Goal: Information Seeking & Learning: Find specific fact

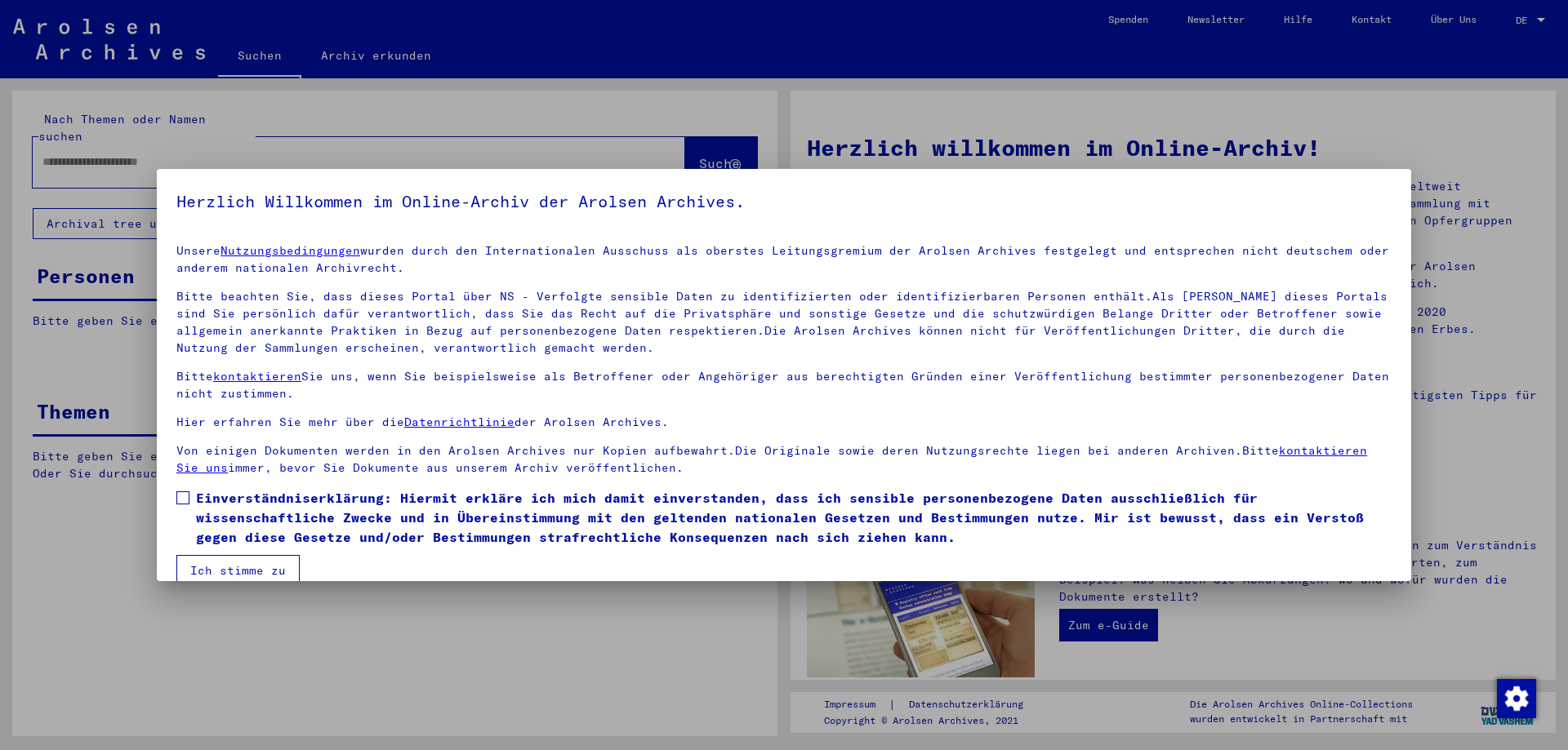
click at [174, 500] on mat-dialog-content "Unsere Nutzungsbedingungen wurden durch den Internationalen Ausschuss als obers…" at bounding box center [784, 408] width 1255 height 355
click at [187, 501] on span at bounding box center [183, 498] width 13 height 13
click at [223, 575] on button "Ich stimme zu" at bounding box center [238, 570] width 124 height 31
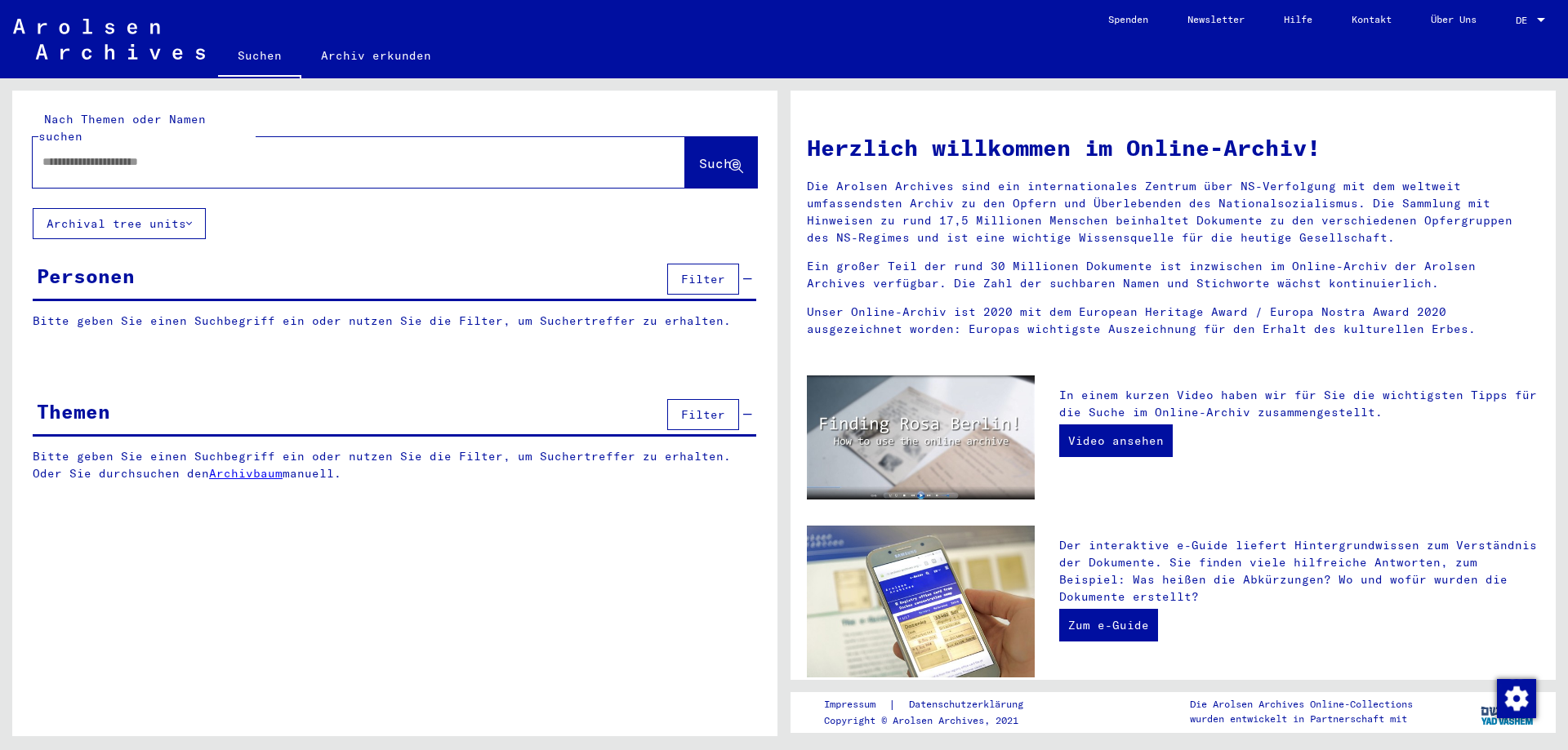
click at [152, 144] on div at bounding box center [334, 162] width 604 height 37
click at [152, 153] on input "text" at bounding box center [340, 162] width 594 height 17
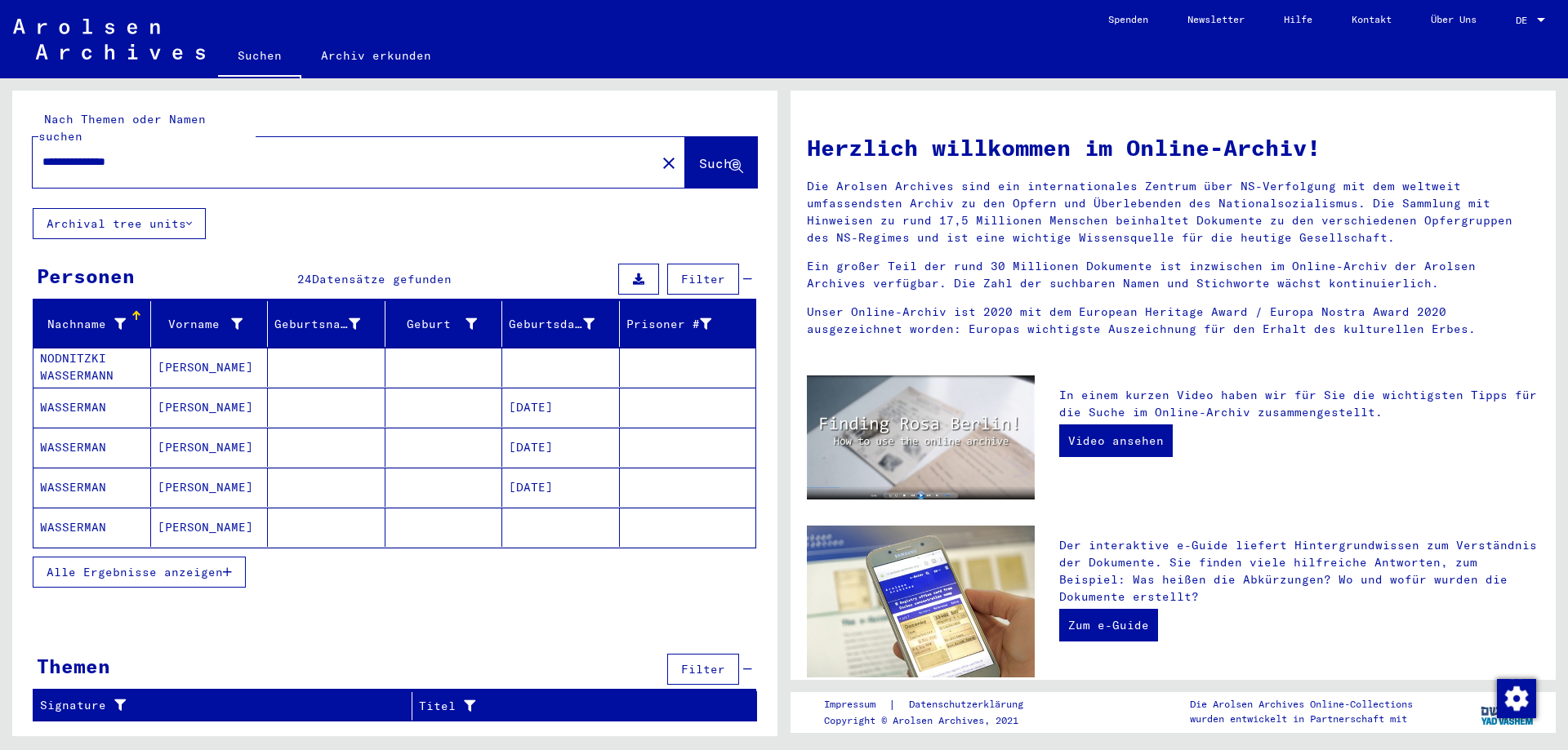
click at [228, 566] on icon "button" at bounding box center [227, 572] width 9 height 11
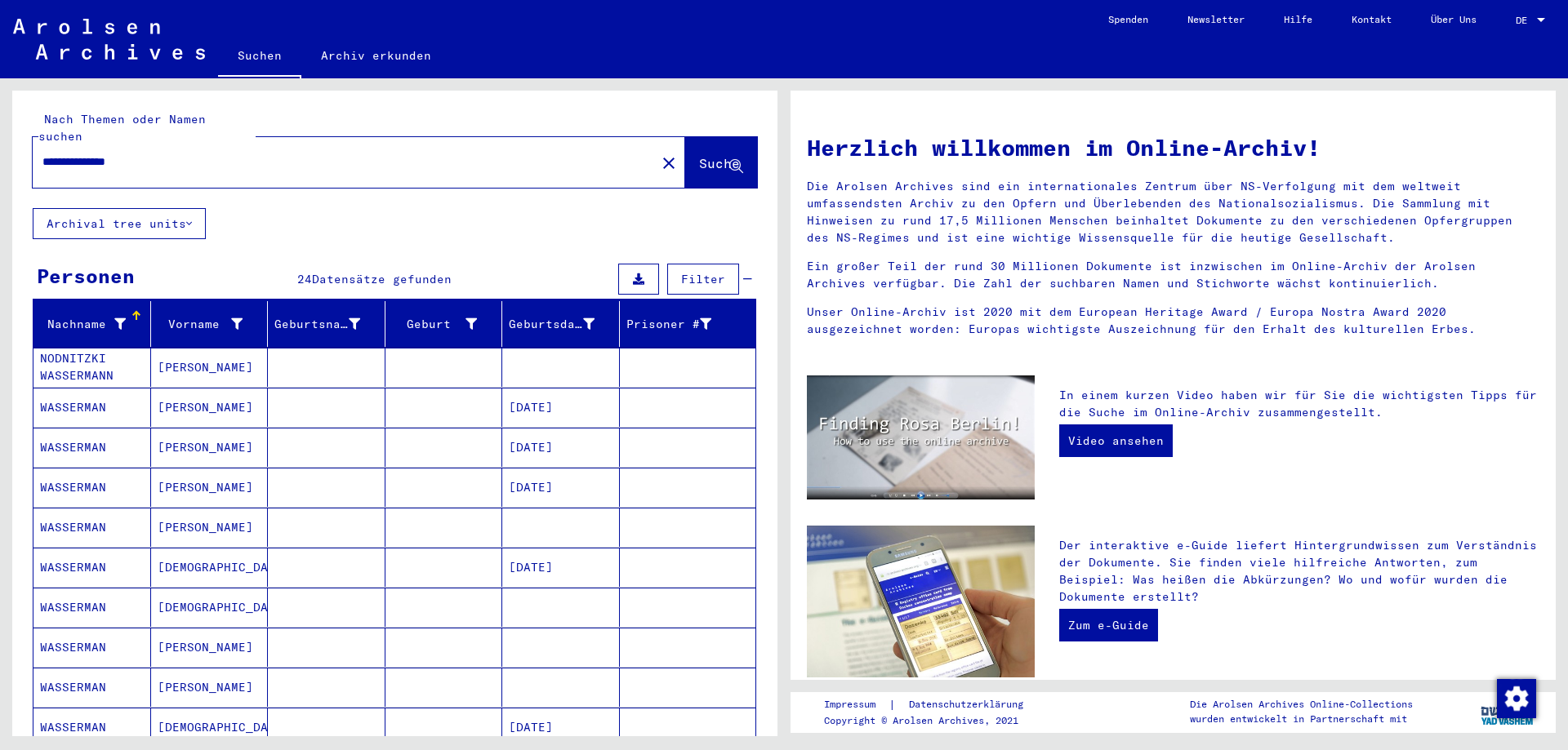
click at [203, 153] on input "**********" at bounding box center [340, 162] width 594 height 17
type input "**********"
click at [708, 137] on button "Suche" at bounding box center [721, 162] width 71 height 50
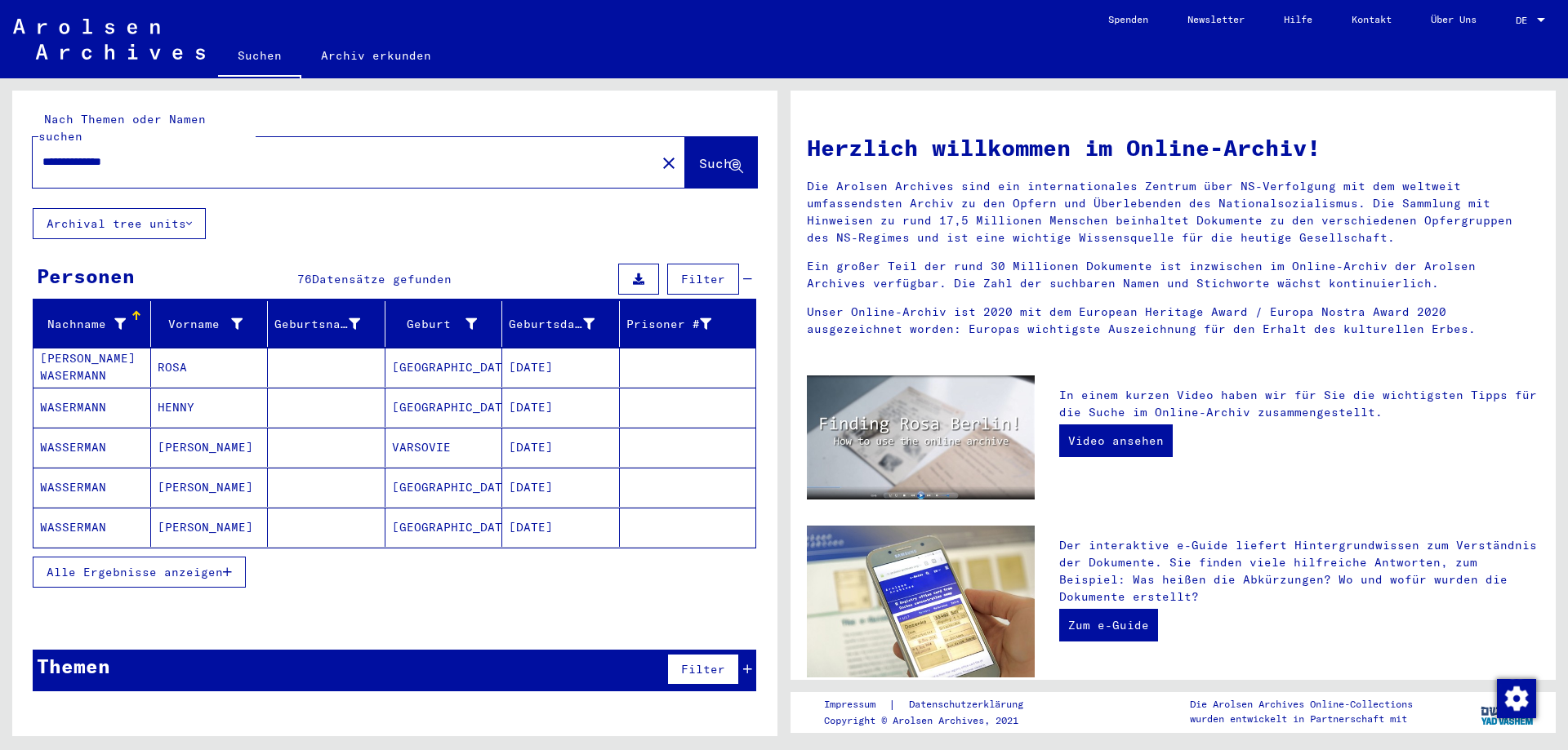
click at [222, 562] on button "Alle Ergebnisse anzeigen" at bounding box center [139, 572] width 213 height 31
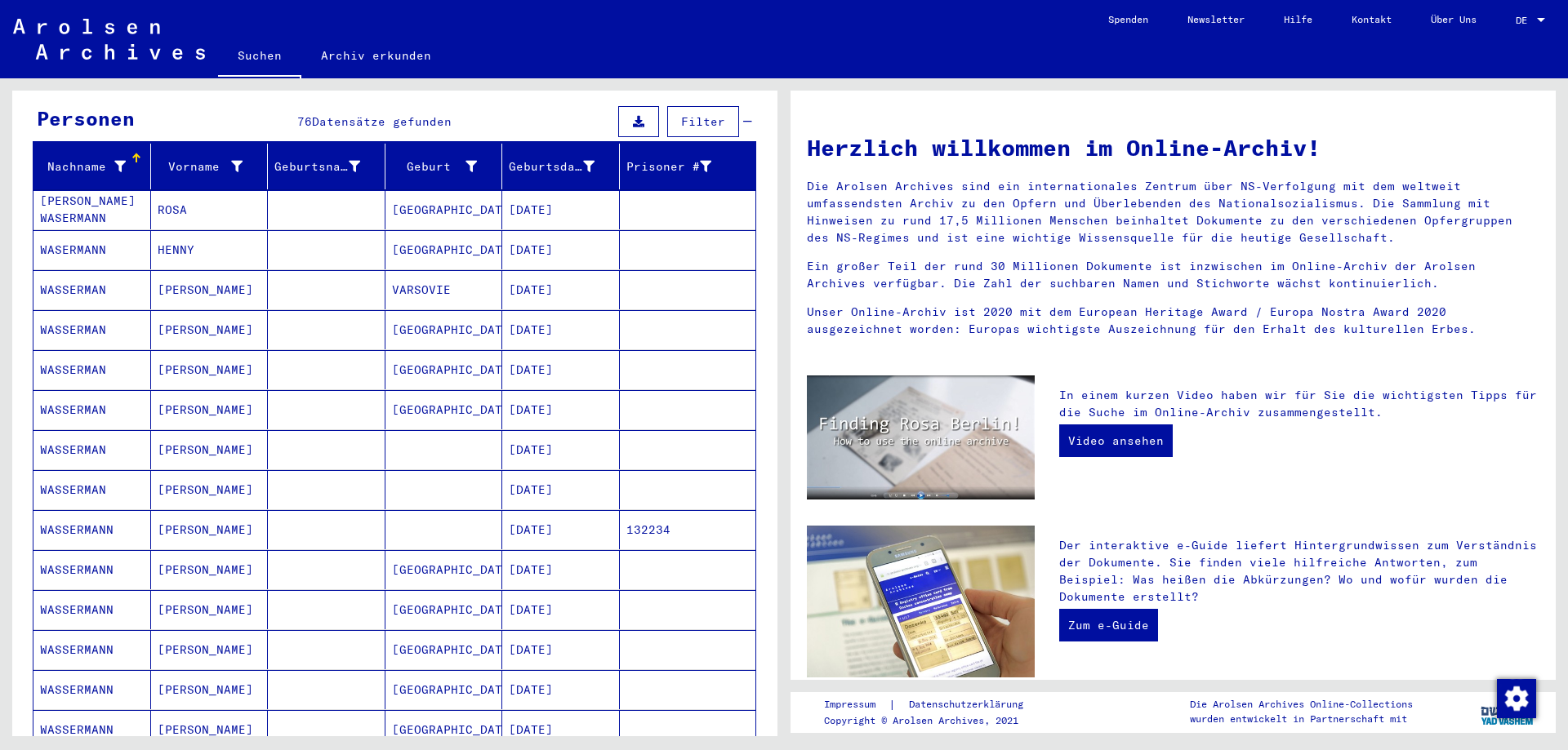
scroll to position [191, 0]
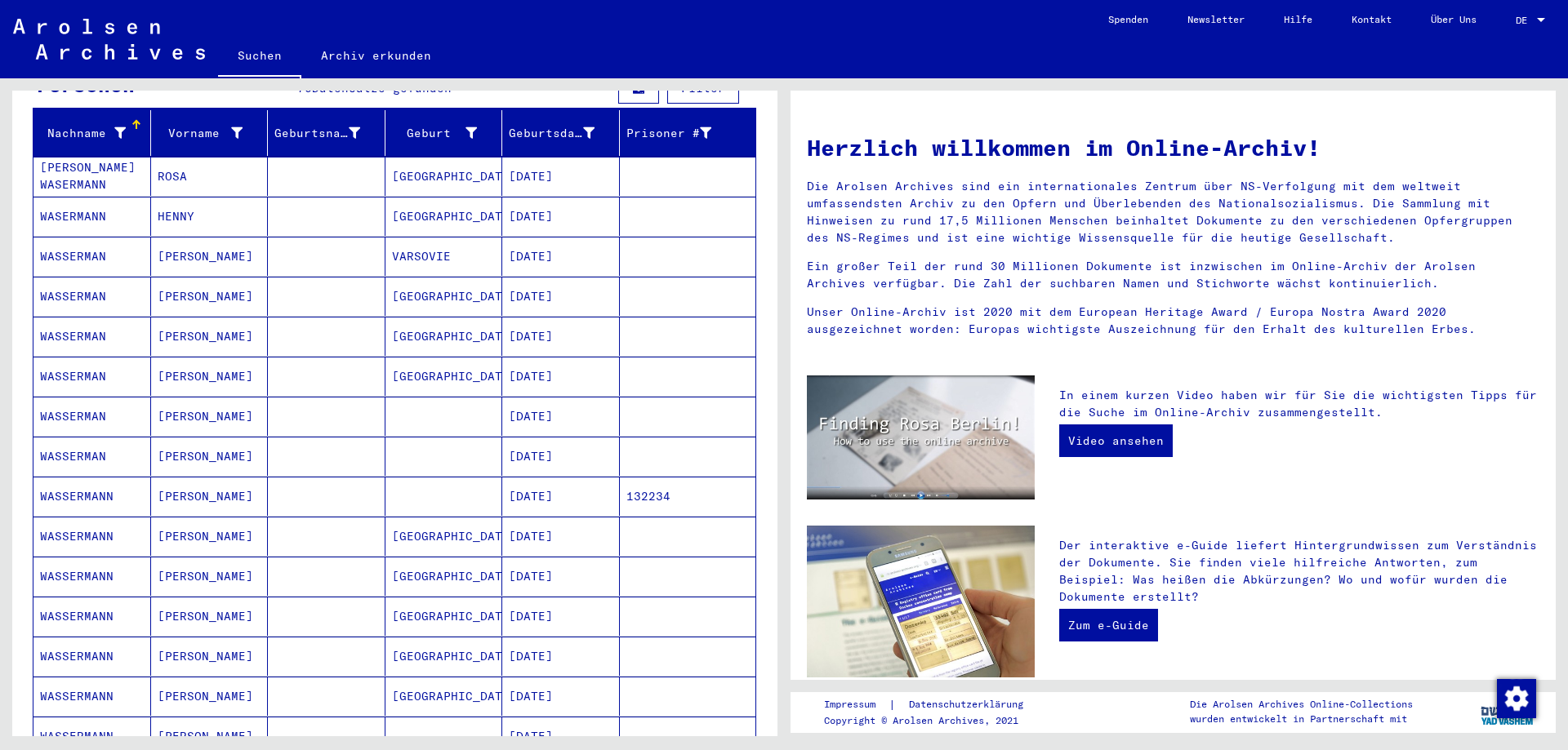
click at [526, 485] on mat-cell "[DATE]" at bounding box center [562, 496] width 118 height 39
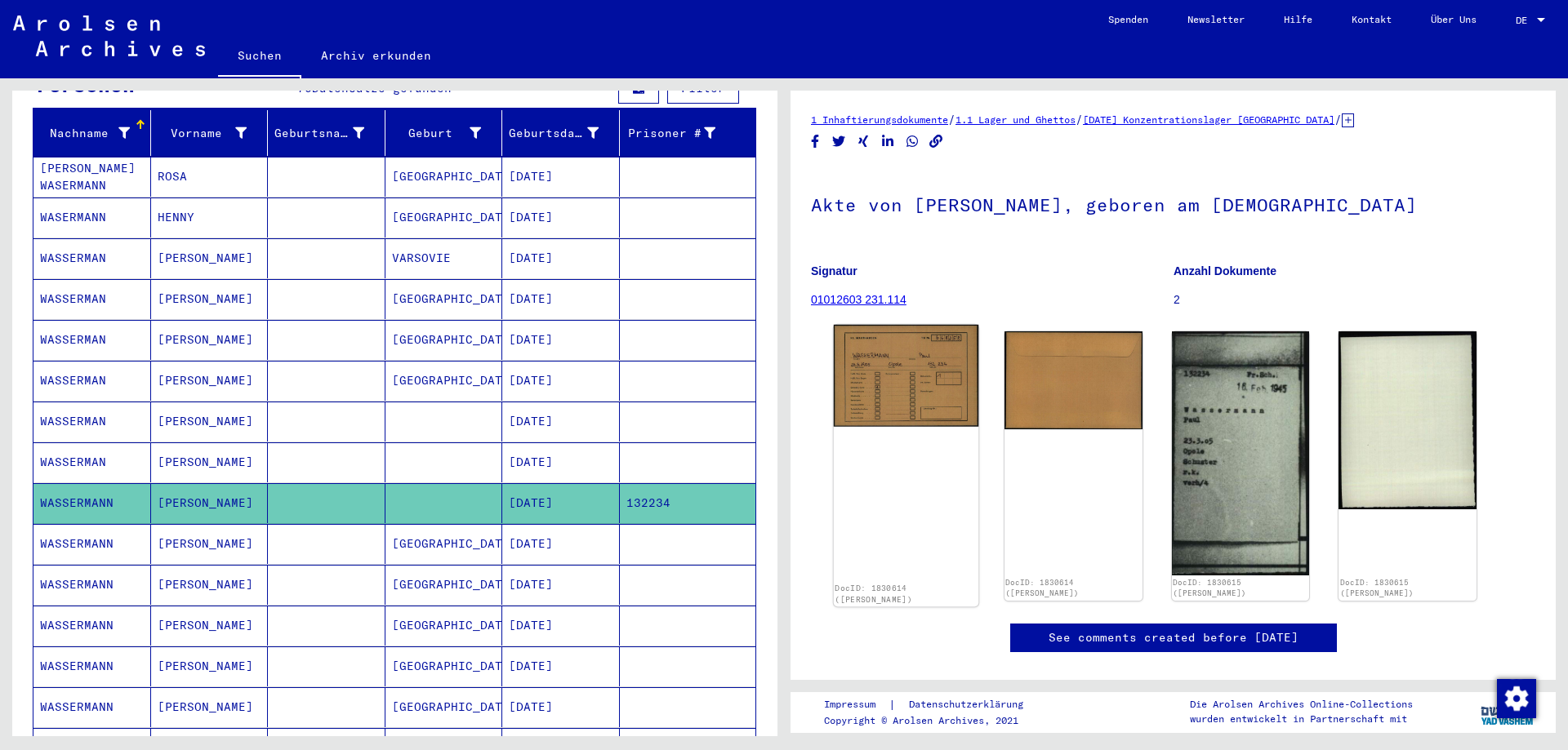
click at [952, 411] on img at bounding box center [906, 375] width 145 height 102
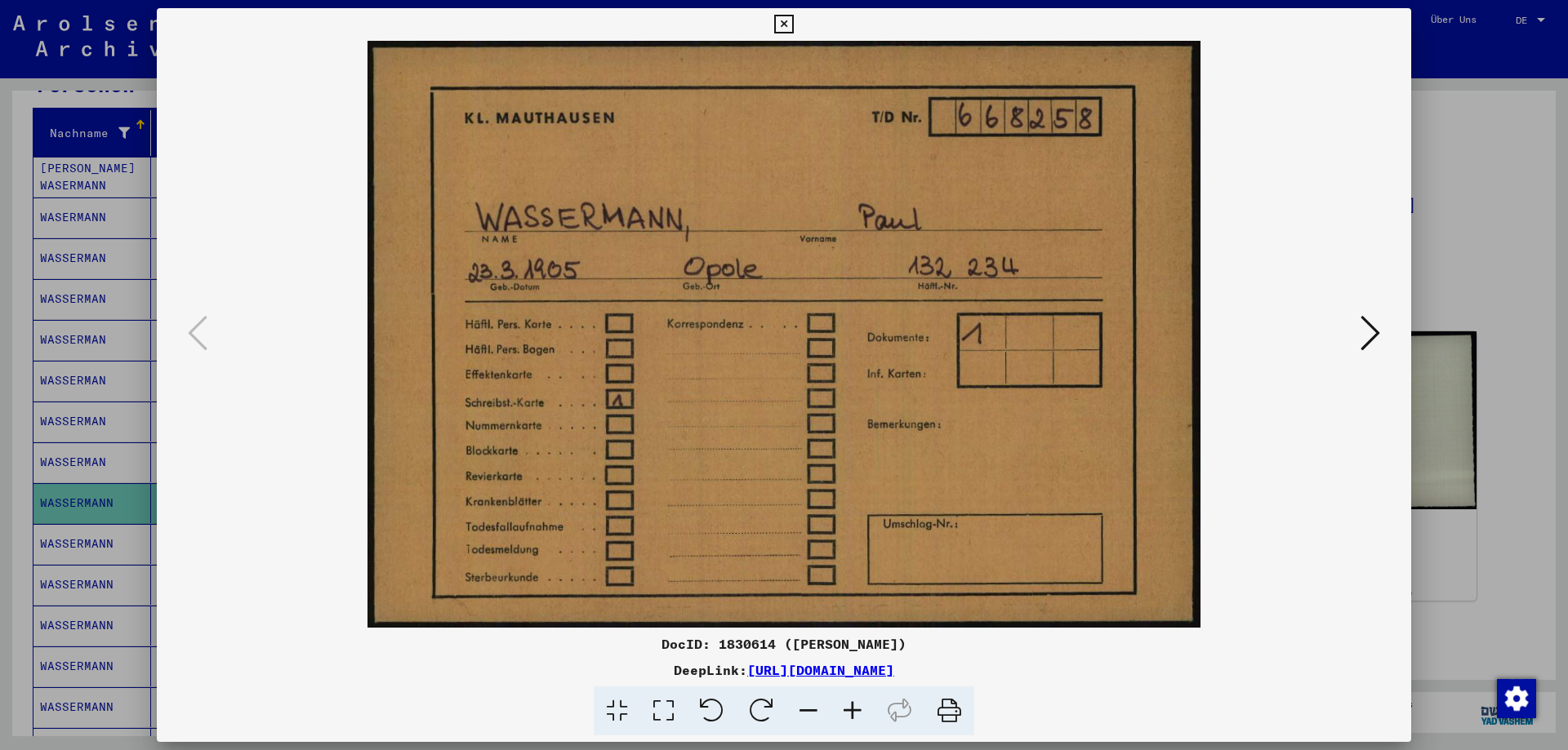
click at [1369, 332] on icon at bounding box center [1370, 332] width 20 height 39
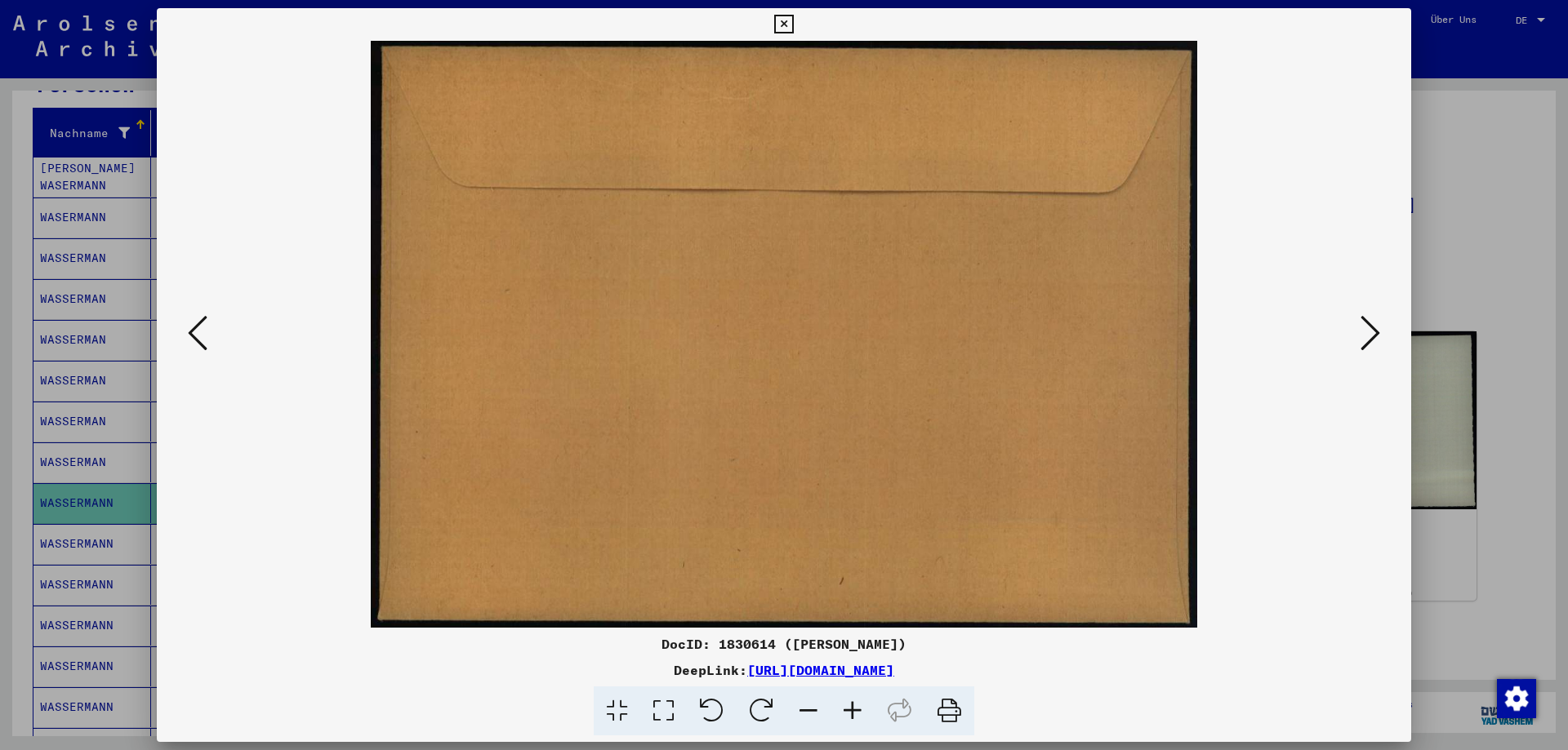
click at [1369, 332] on icon at bounding box center [1370, 332] width 20 height 39
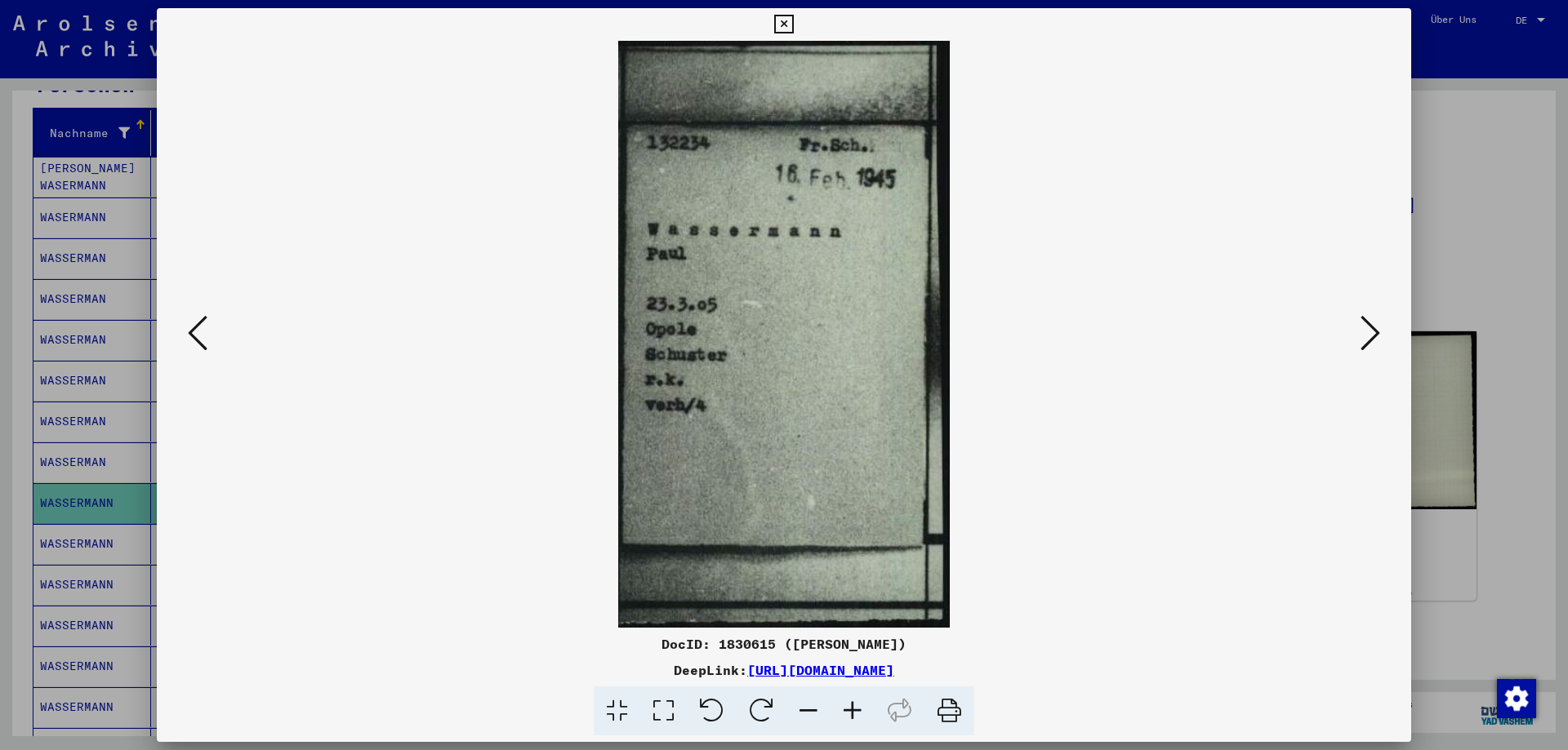
click at [1369, 332] on icon at bounding box center [1370, 332] width 20 height 39
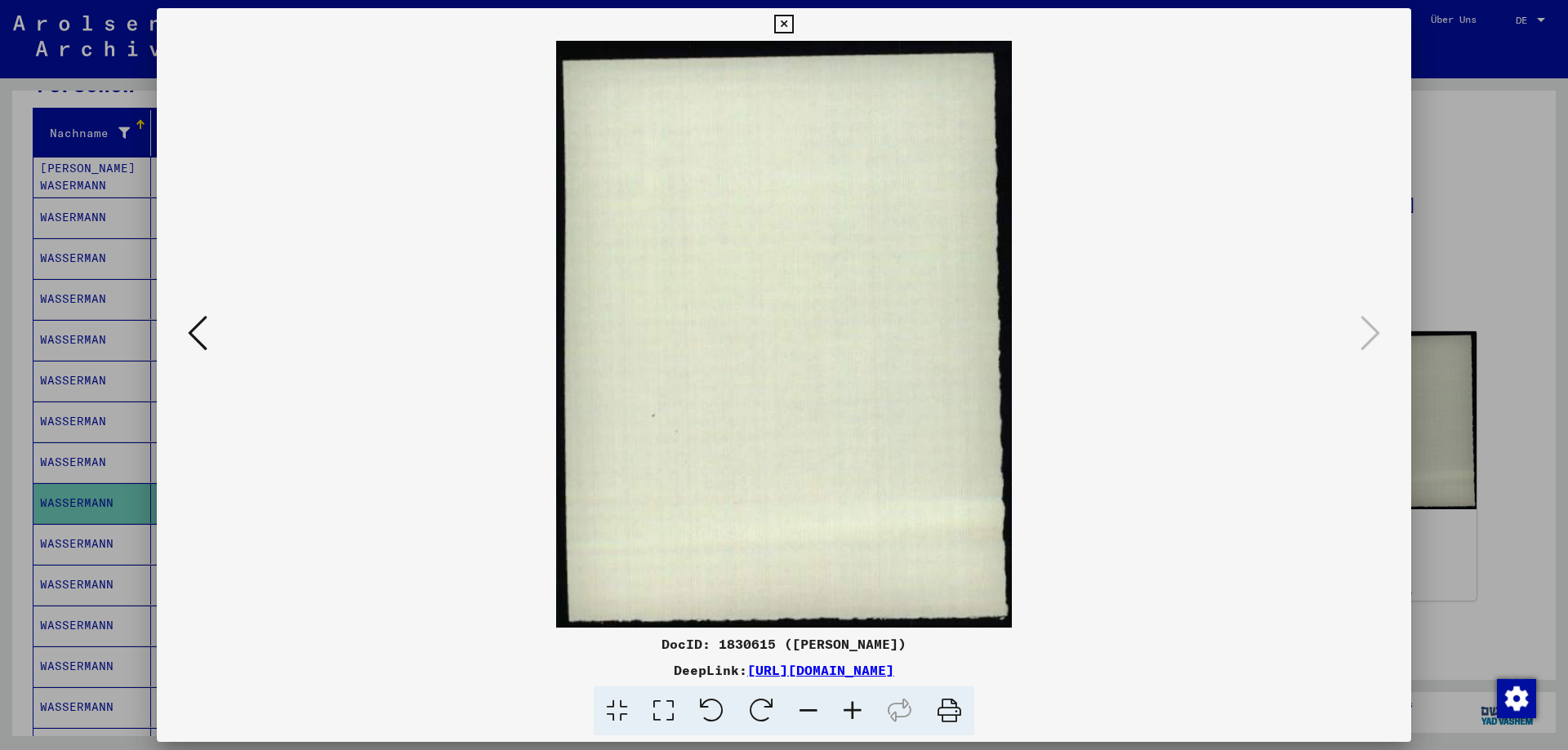
click at [1484, 160] on div at bounding box center [784, 375] width 1568 height 750
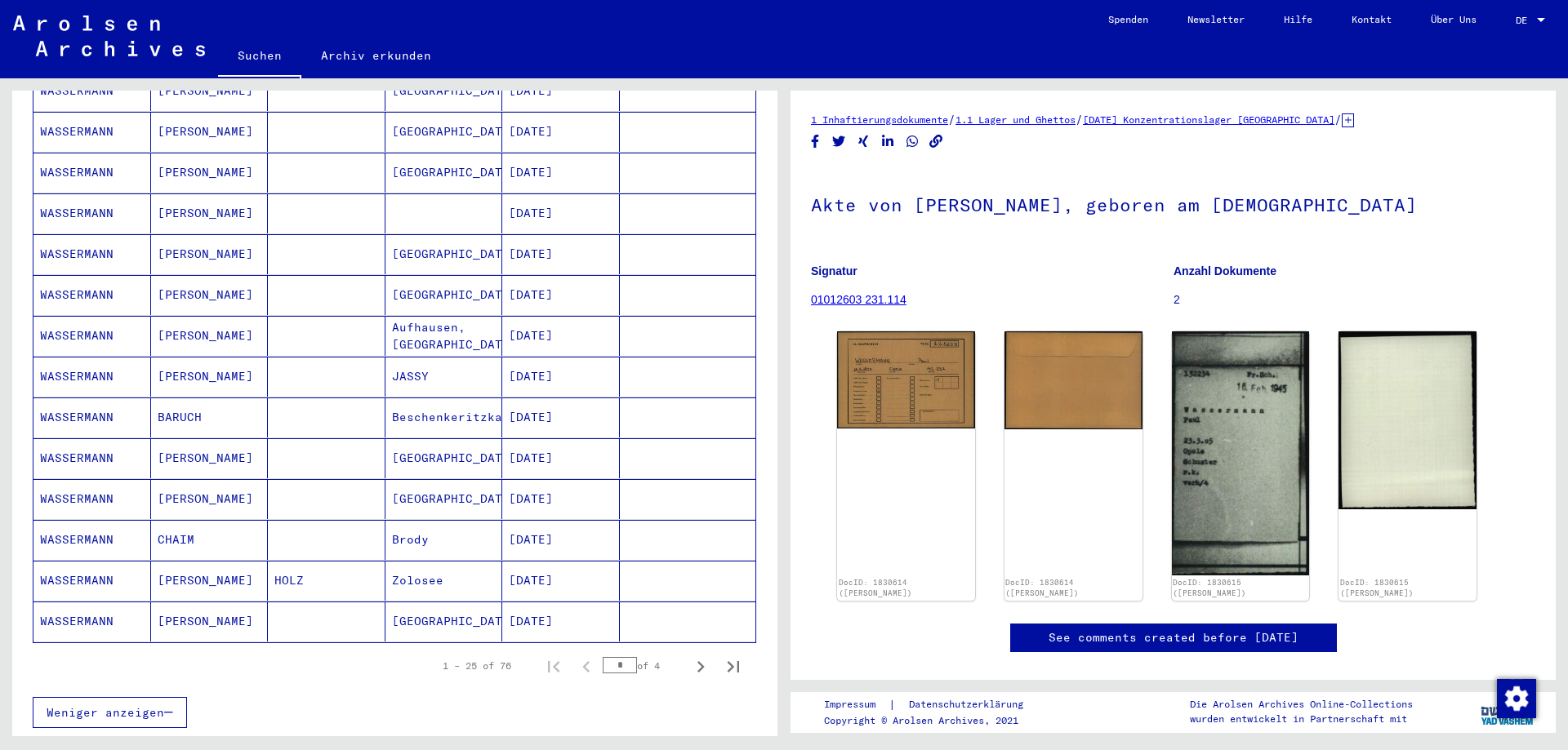
scroll to position [743, 0]
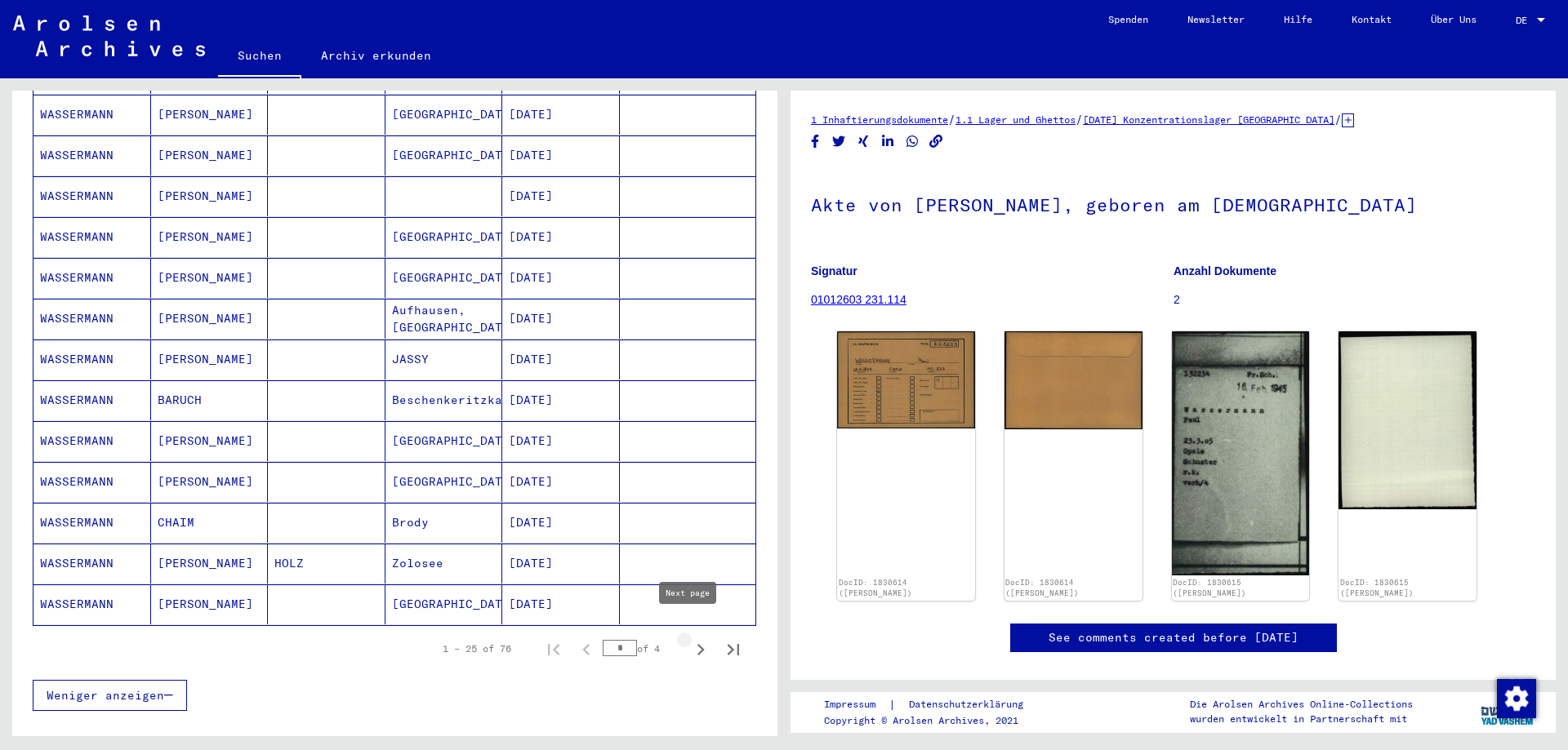
click at [689, 639] on icon "Next page" at bounding box center [701, 650] width 23 height 23
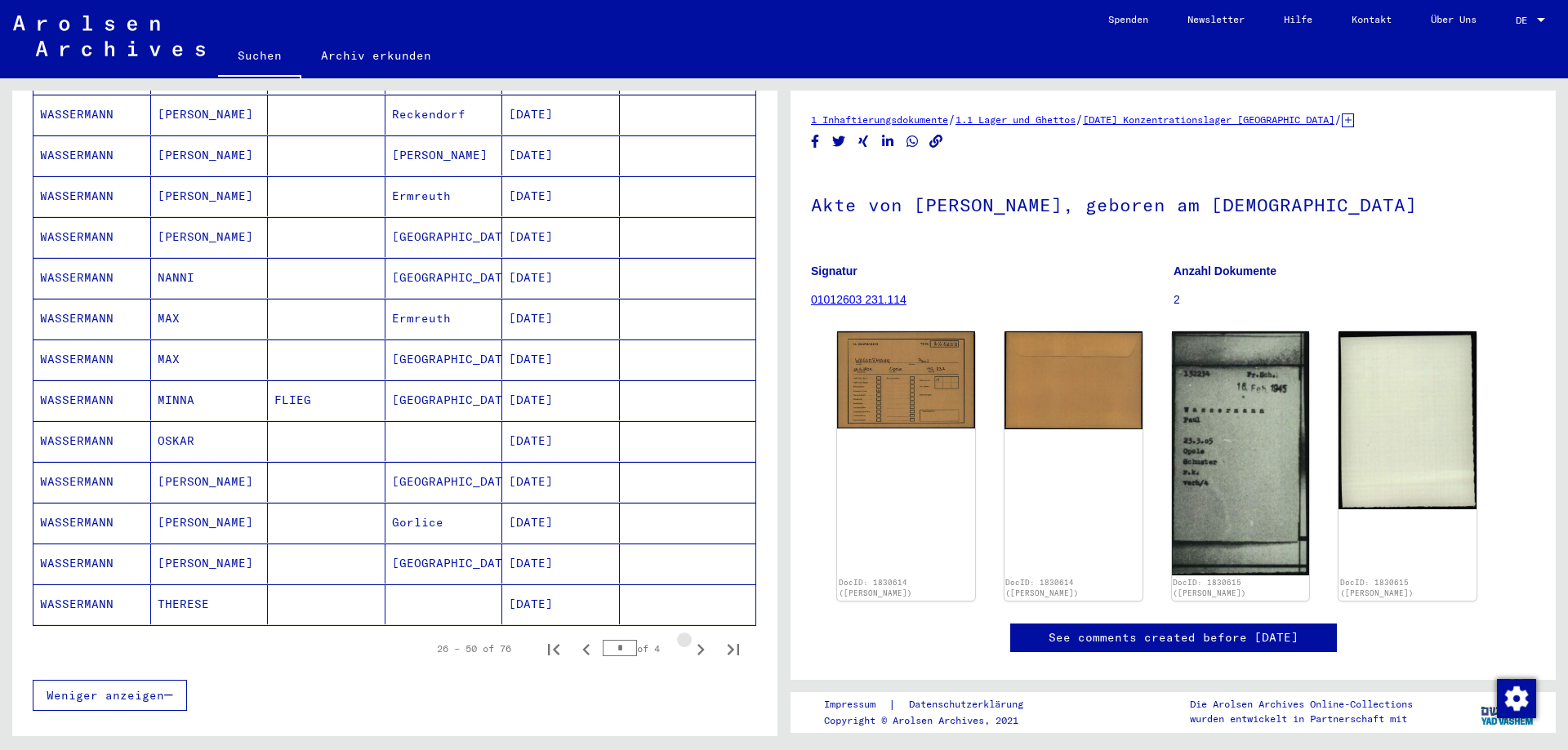
click at [689, 639] on icon "Next page" at bounding box center [701, 650] width 23 height 23
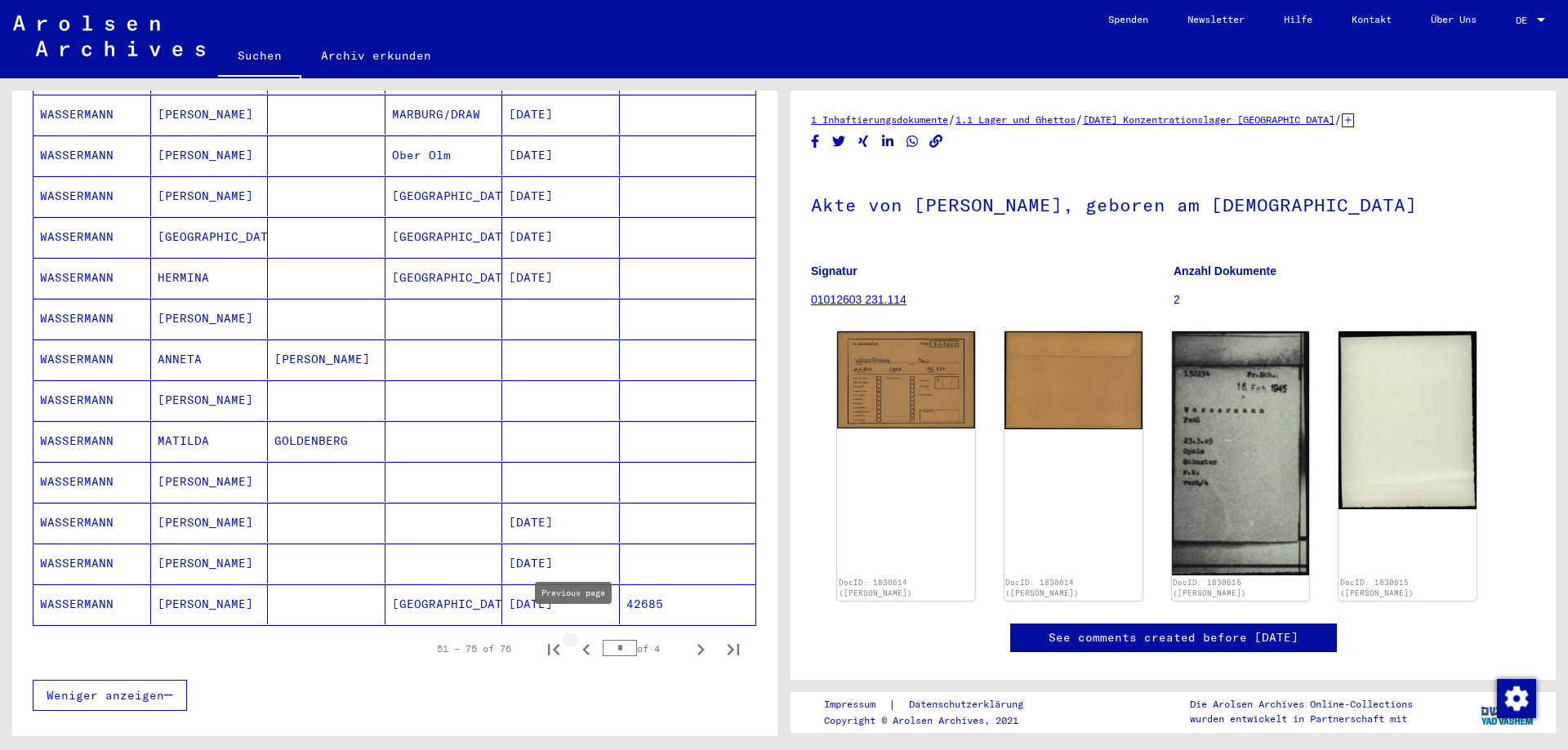
click at [575, 640] on icon "Previous page" at bounding box center [586, 650] width 23 height 23
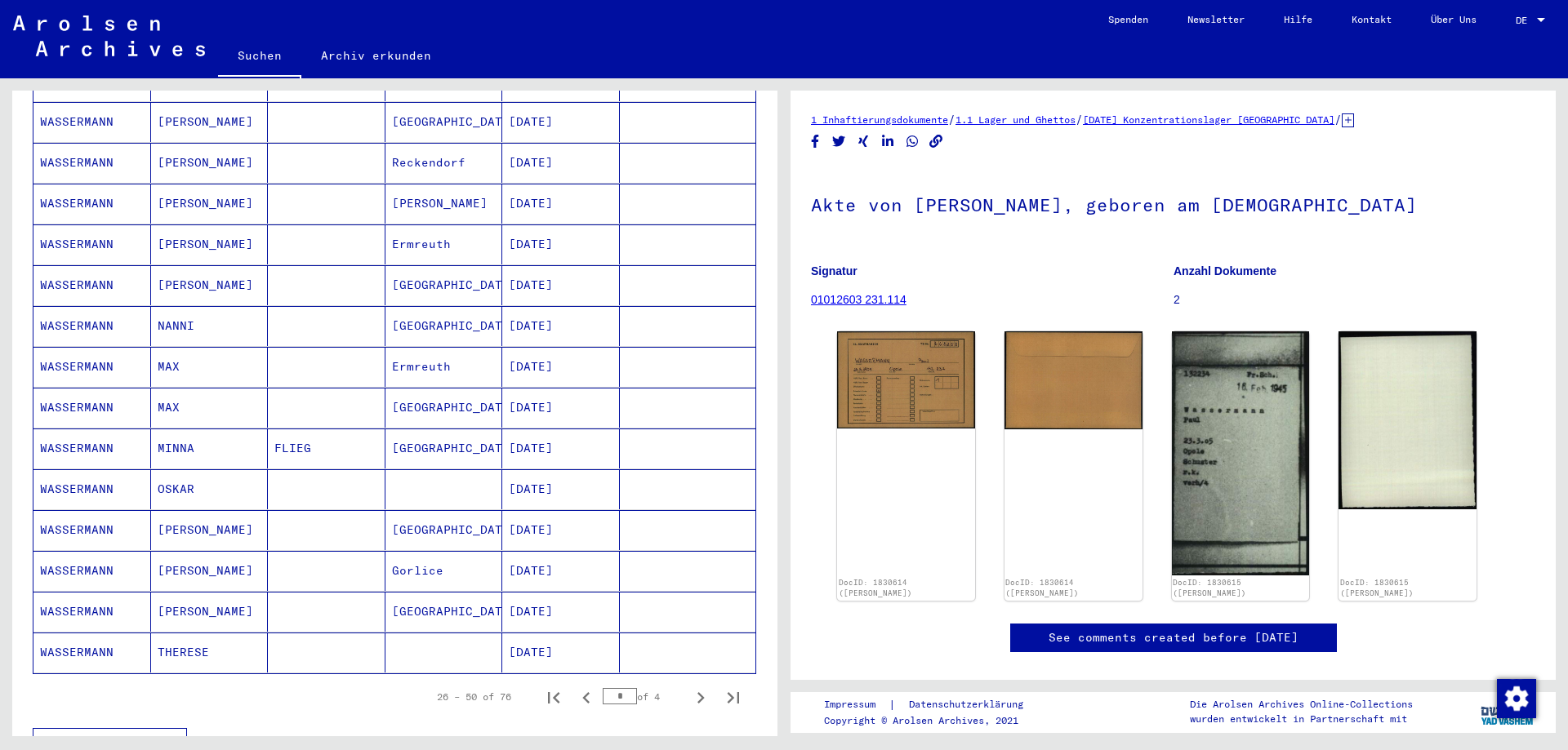
scroll to position [699, 0]
click at [692, 682] on icon "Next page" at bounding box center [701, 694] width 23 height 23
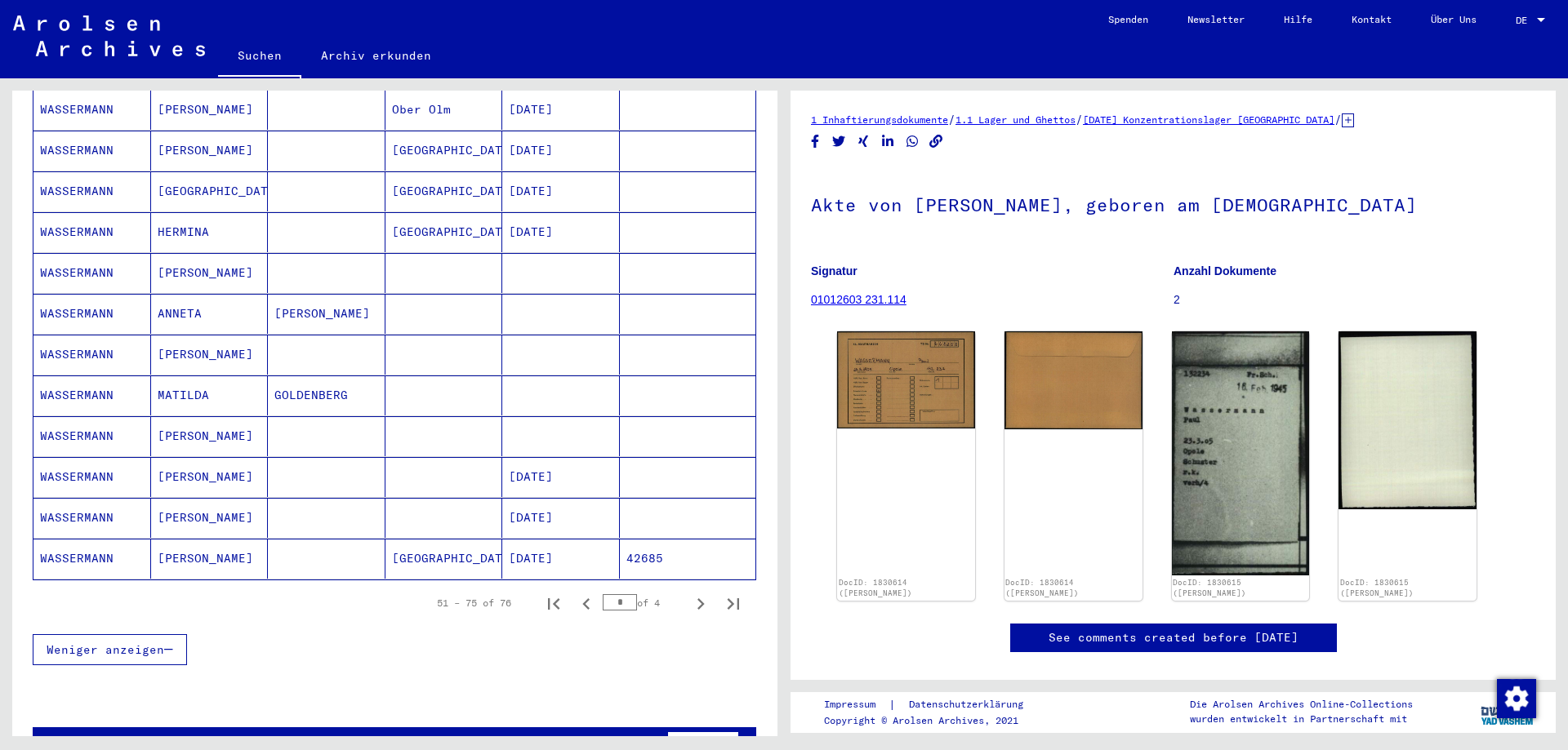
scroll to position [806, 0]
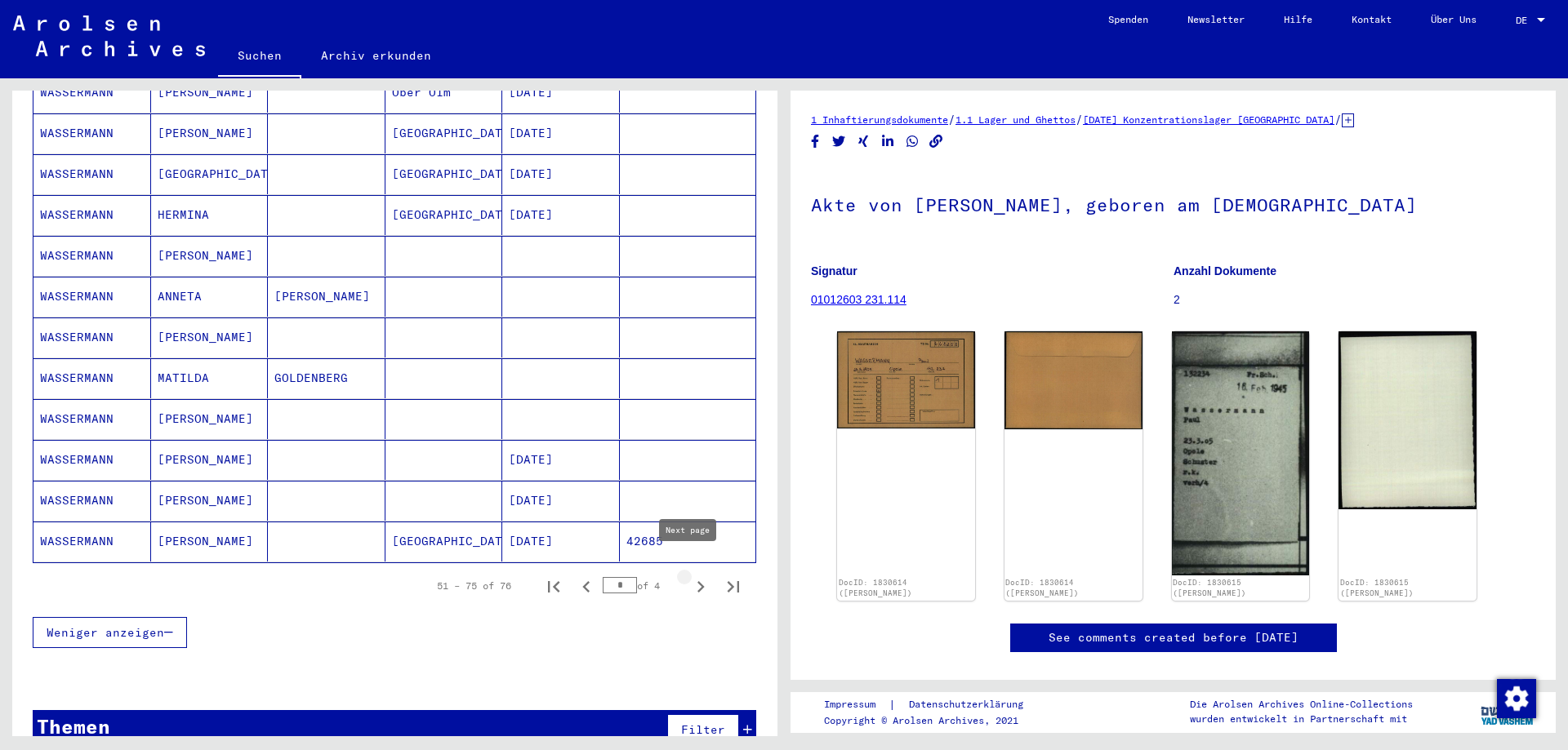
click at [691, 576] on icon "Next page" at bounding box center [701, 587] width 23 height 23
type input "*"
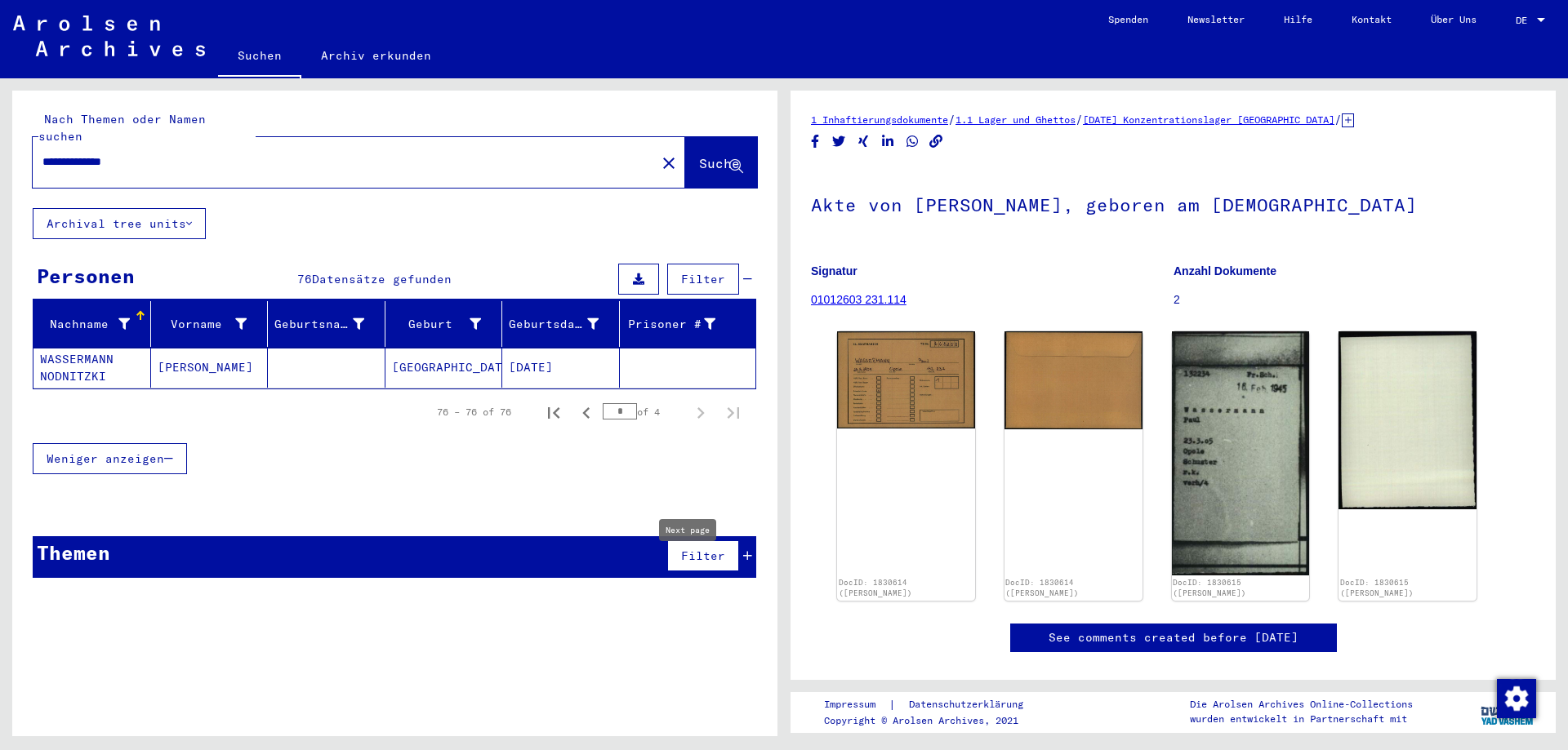
scroll to position [0, 0]
click at [61, 153] on input "**********" at bounding box center [345, 162] width 604 height 17
click at [169, 153] on input "**********" at bounding box center [345, 162] width 604 height 17
type input "**********"
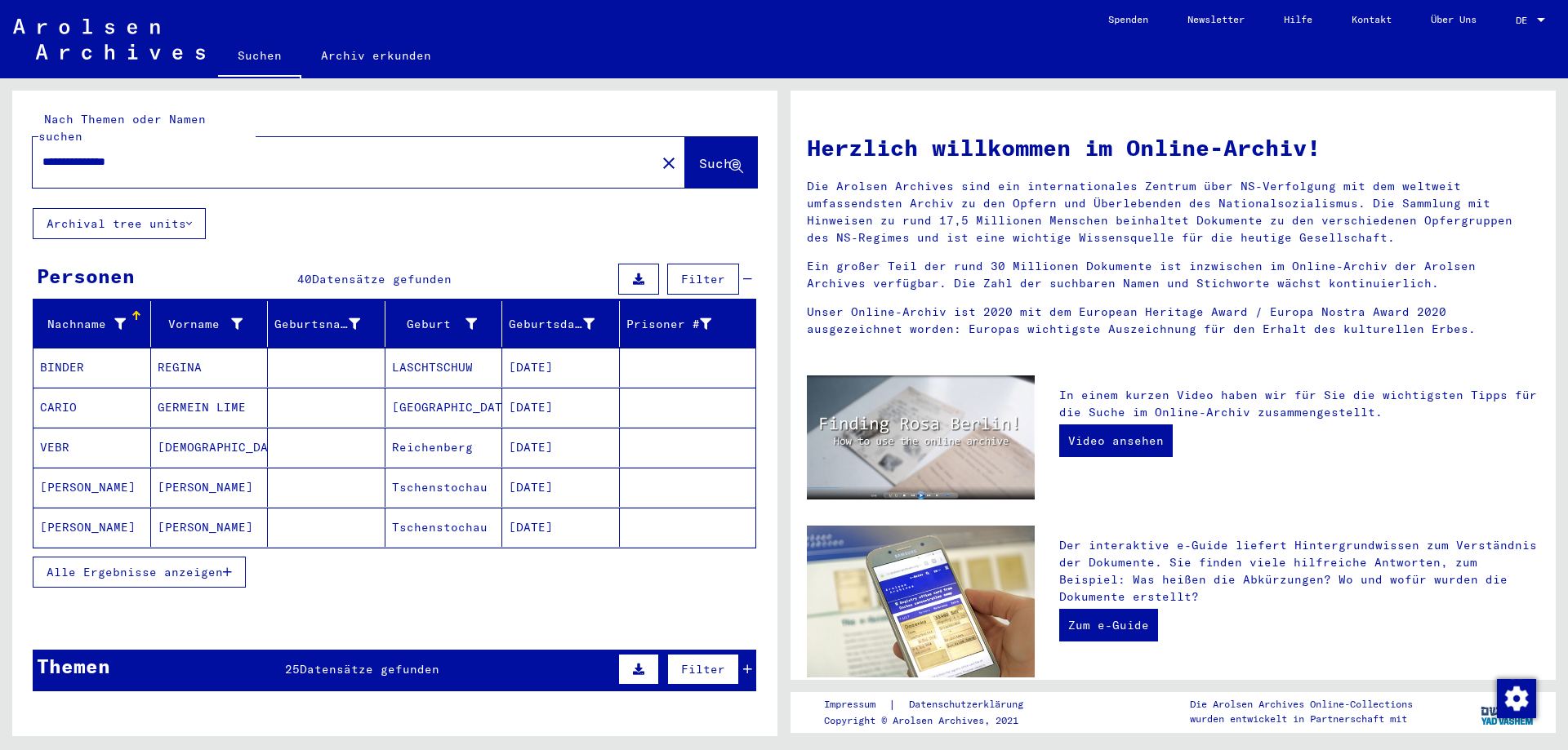
click at [233, 557] on button "Alle Ergebnisse anzeigen" at bounding box center [139, 572] width 213 height 31
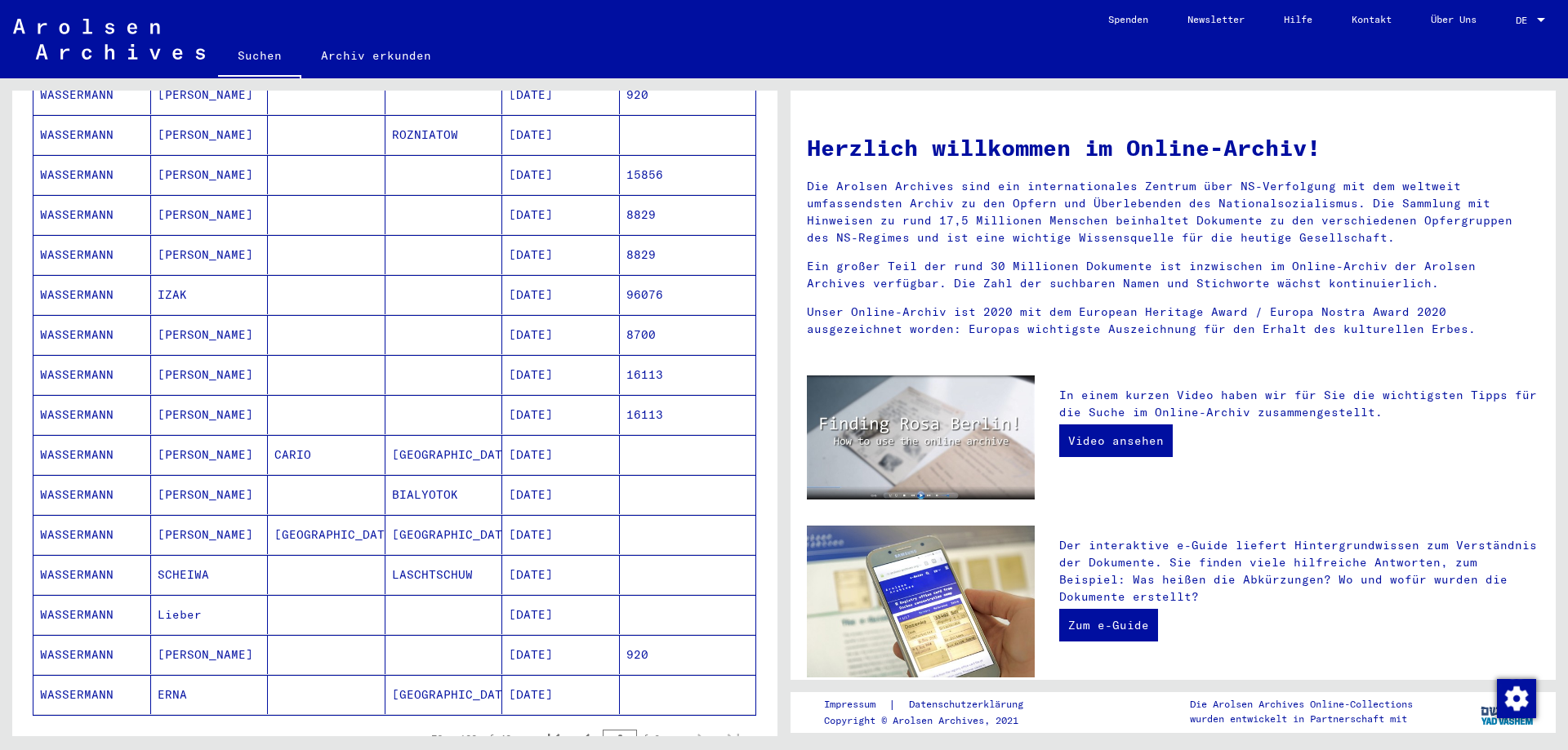
scroll to position [669, 0]
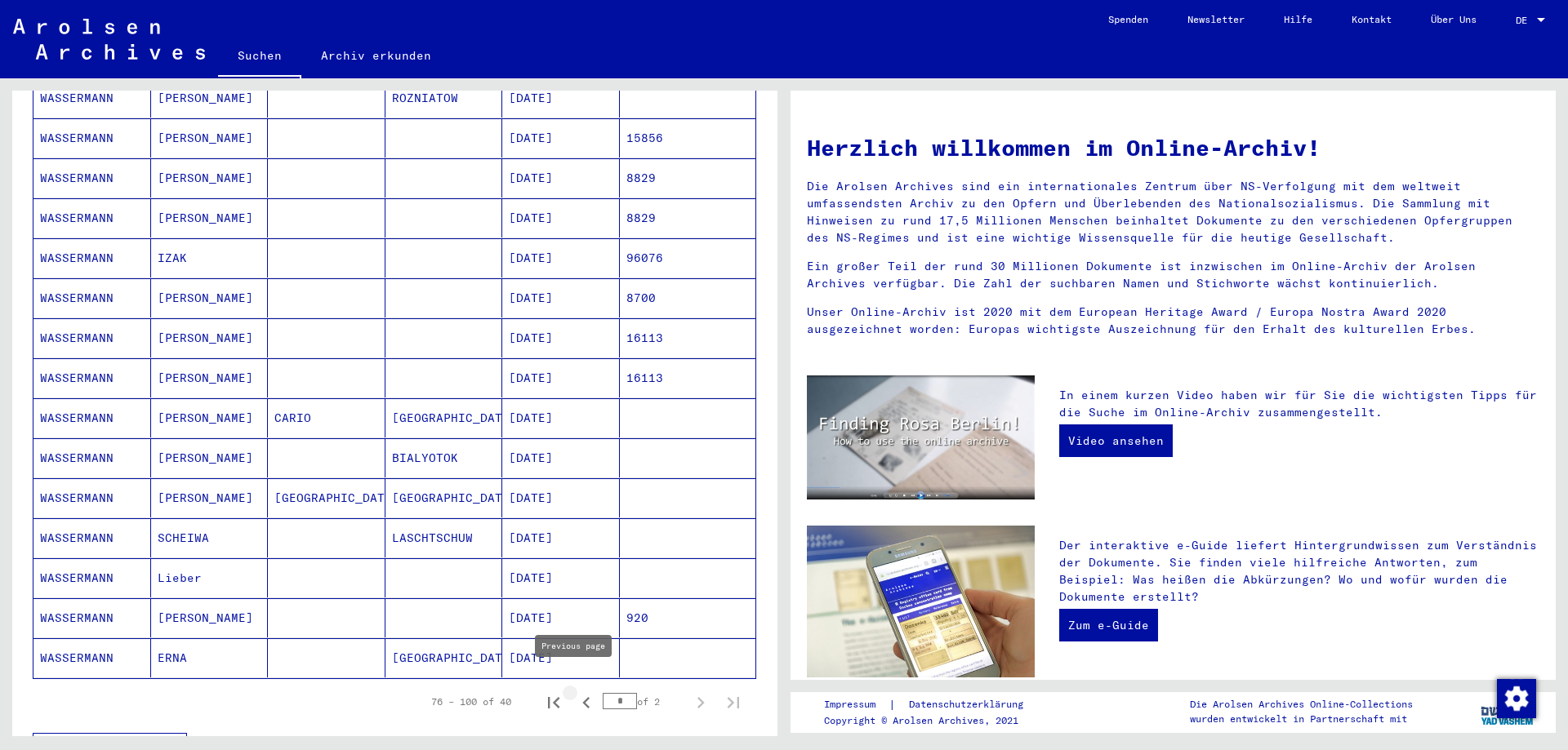
click at [575, 692] on icon "Previous page" at bounding box center [586, 703] width 23 height 23
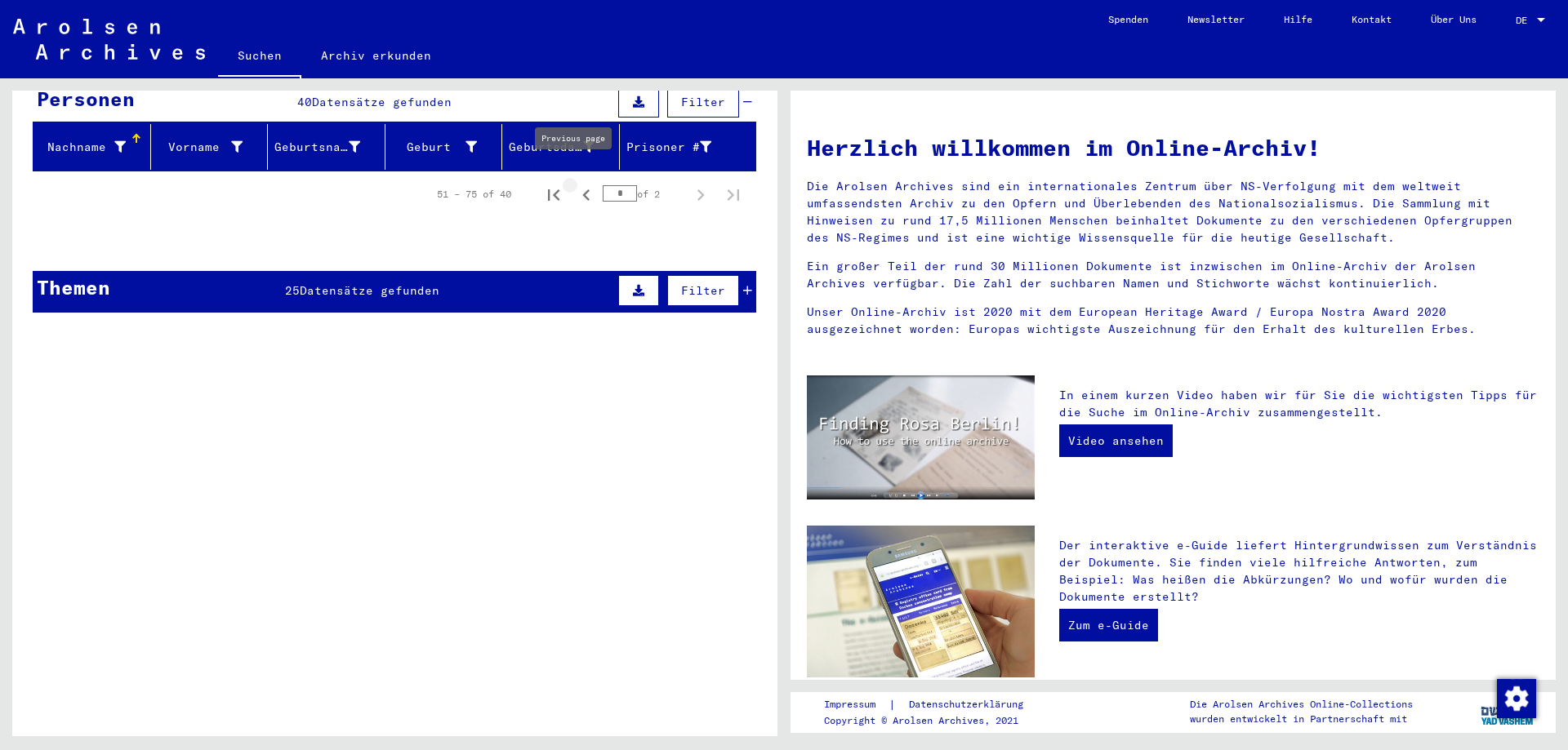
click at [575, 184] on icon "Previous page" at bounding box center [586, 195] width 23 height 23
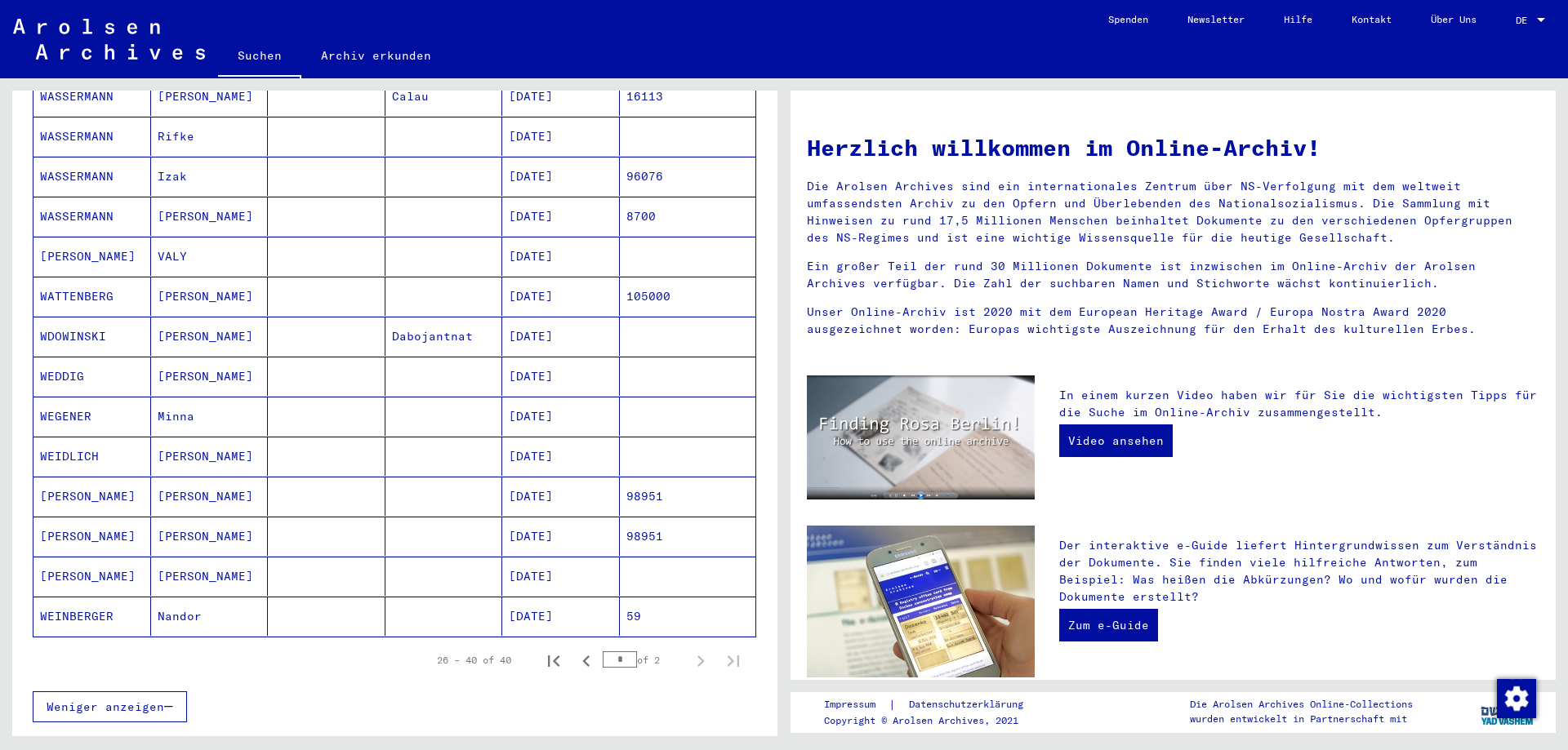
scroll to position [324, 0]
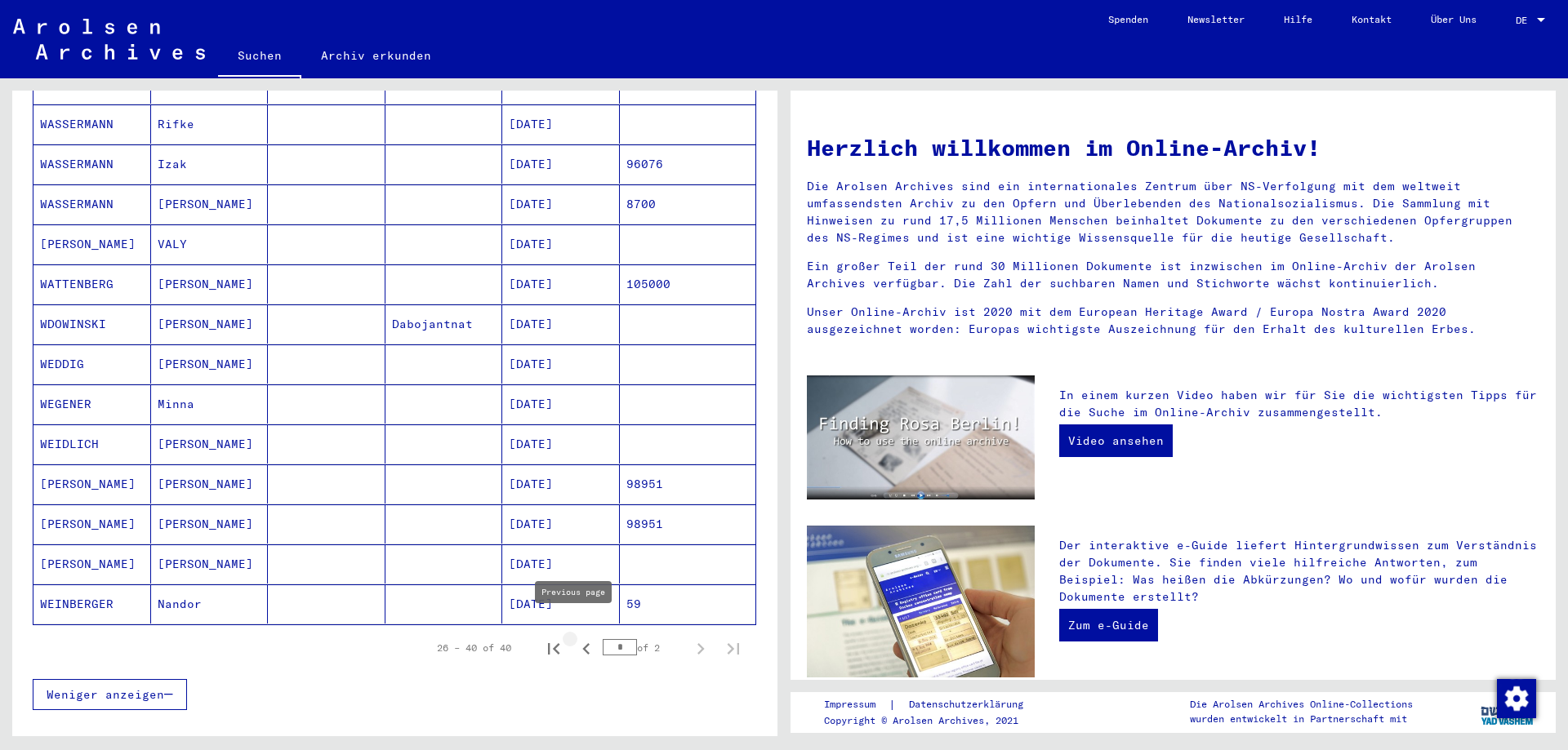
click at [583, 643] on icon "Previous page" at bounding box center [586, 649] width 8 height 11
type input "*"
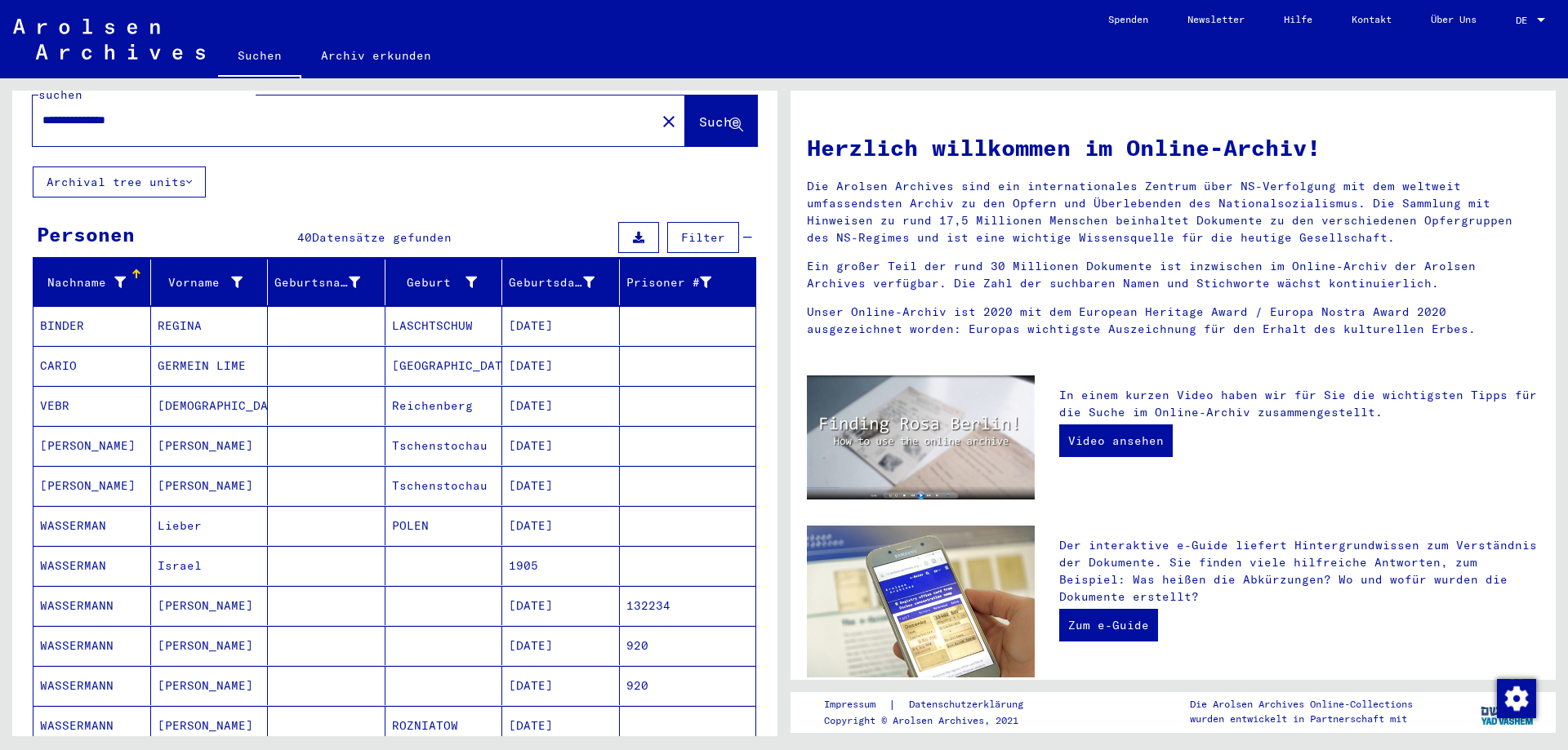
scroll to position [0, 0]
